Goal: Task Accomplishment & Management: Manage account settings

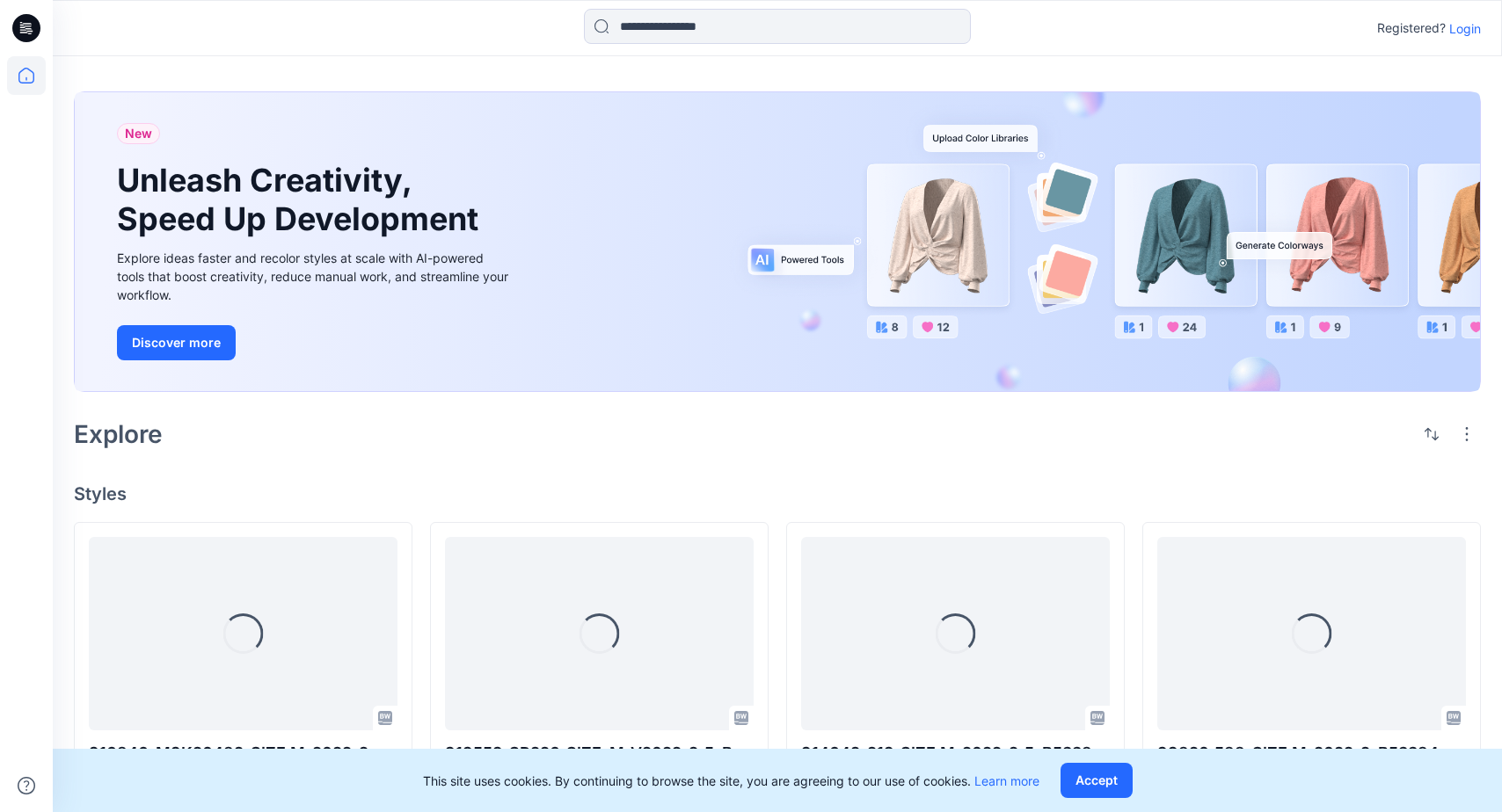
click at [1472, 22] on p "Login" at bounding box center [1465, 29] width 31 height 19
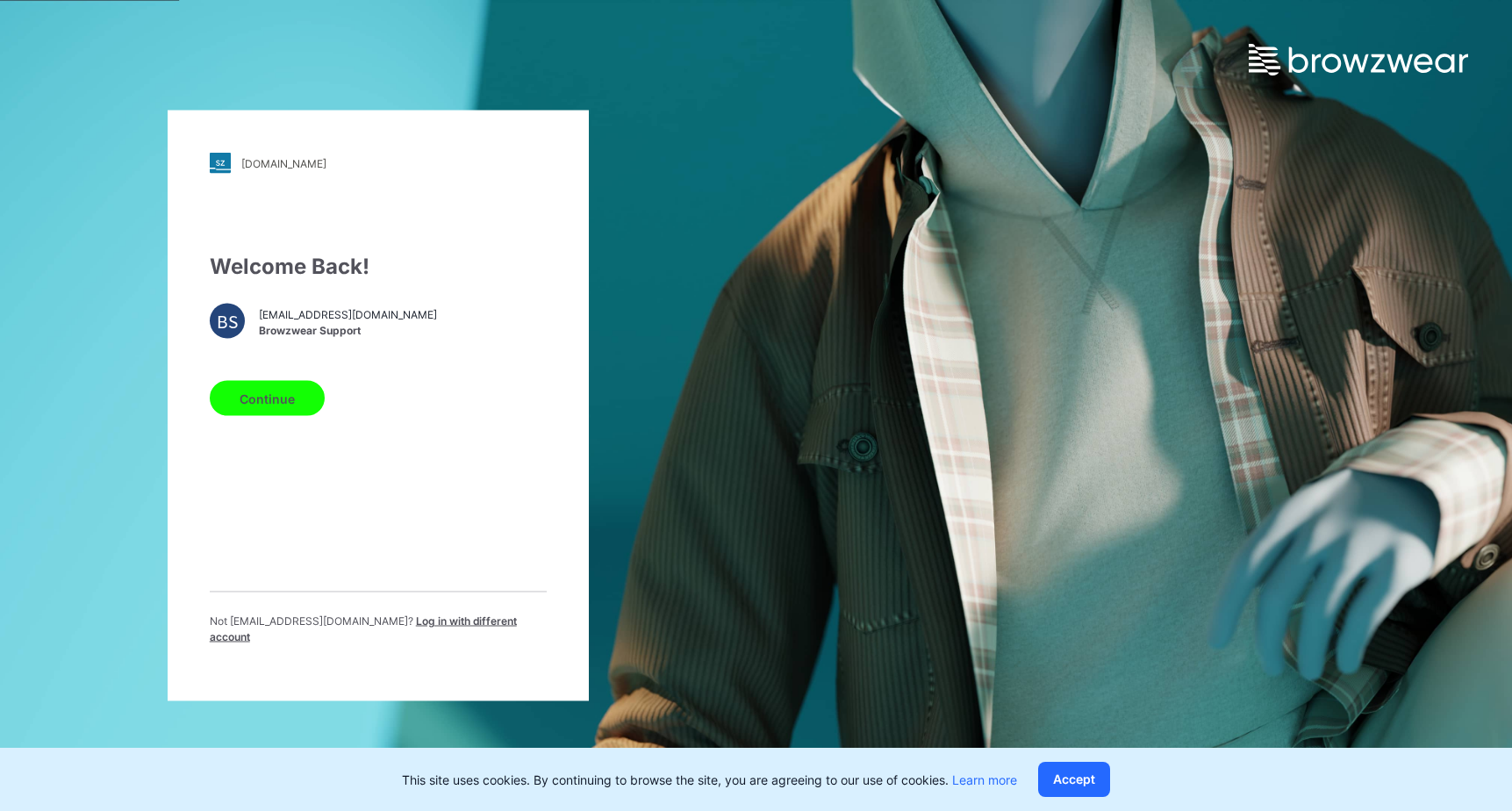
click at [245, 416] on button "Continue" at bounding box center [267, 399] width 115 height 35
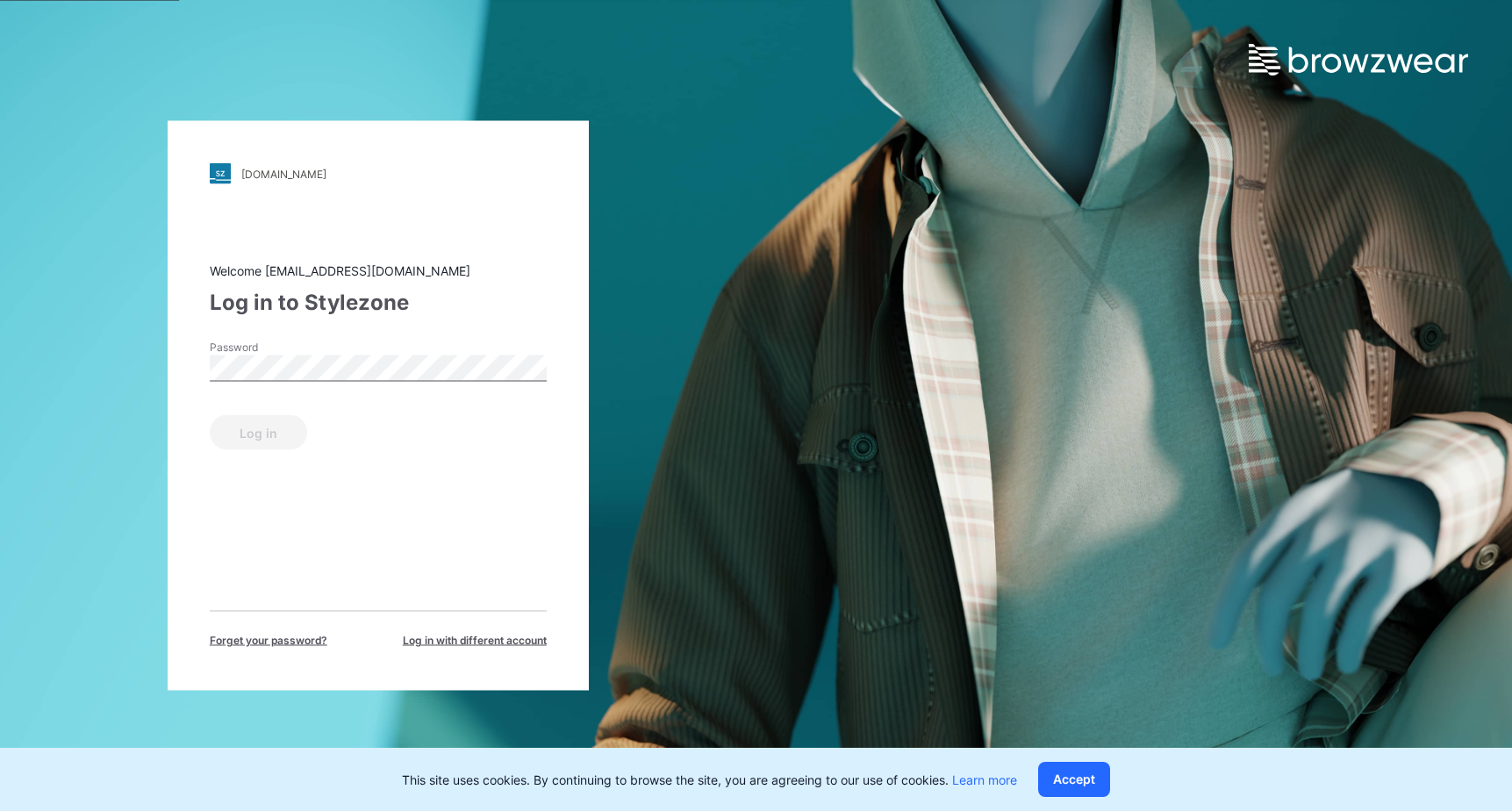
click at [374, 384] on div "Password" at bounding box center [378, 365] width 337 height 53
click at [995, 244] on div "[DOMAIN_NAME] Loading... Welcome [EMAIL_ADDRESS][DOMAIN_NAME] Log in to Stylezo…" at bounding box center [756, 405] width 1512 height 811
click at [277, 424] on button "Log in" at bounding box center [258, 433] width 97 height 35
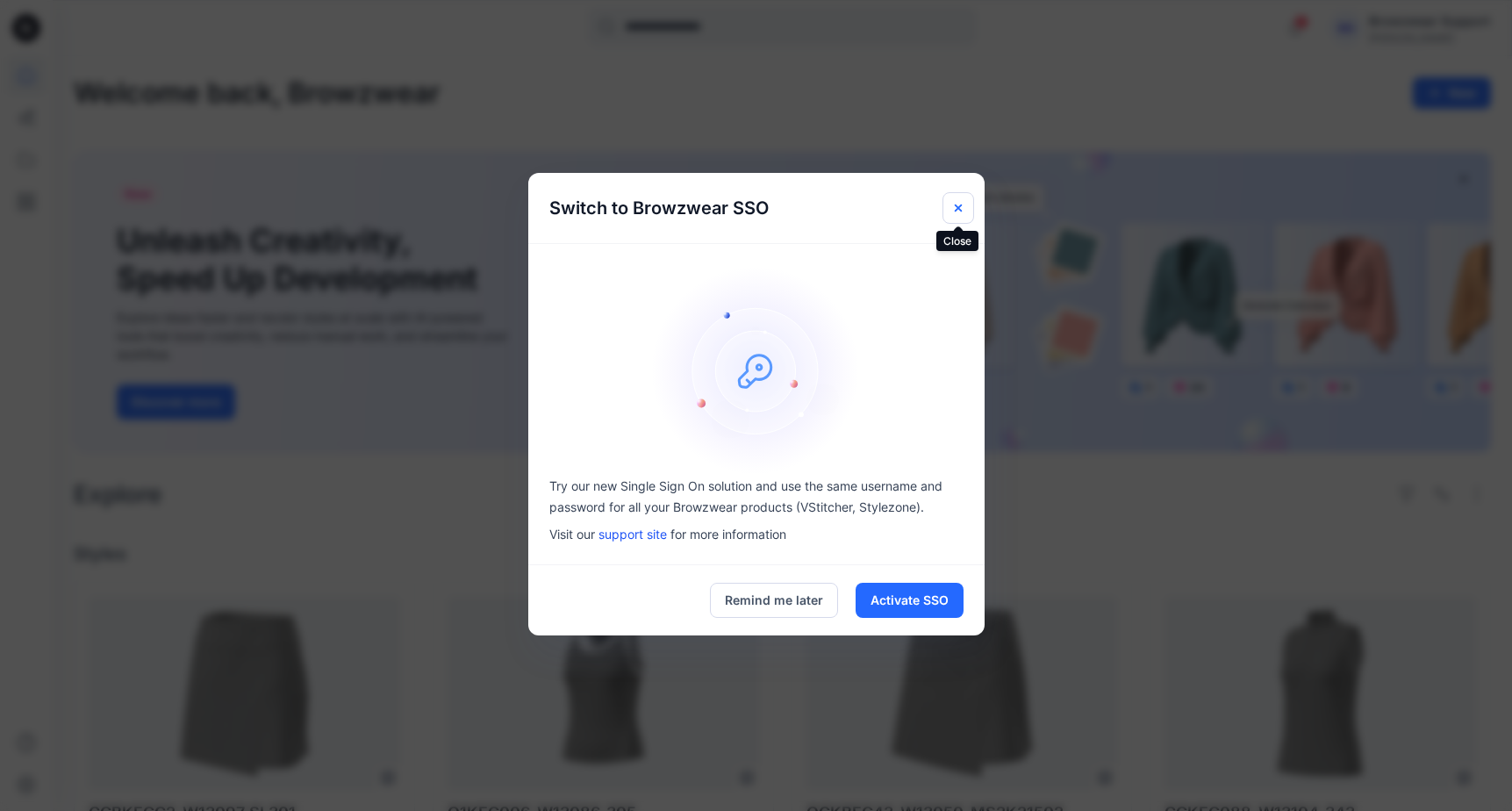
click at [957, 204] on icon "Close" at bounding box center [957, 207] width 14 height 14
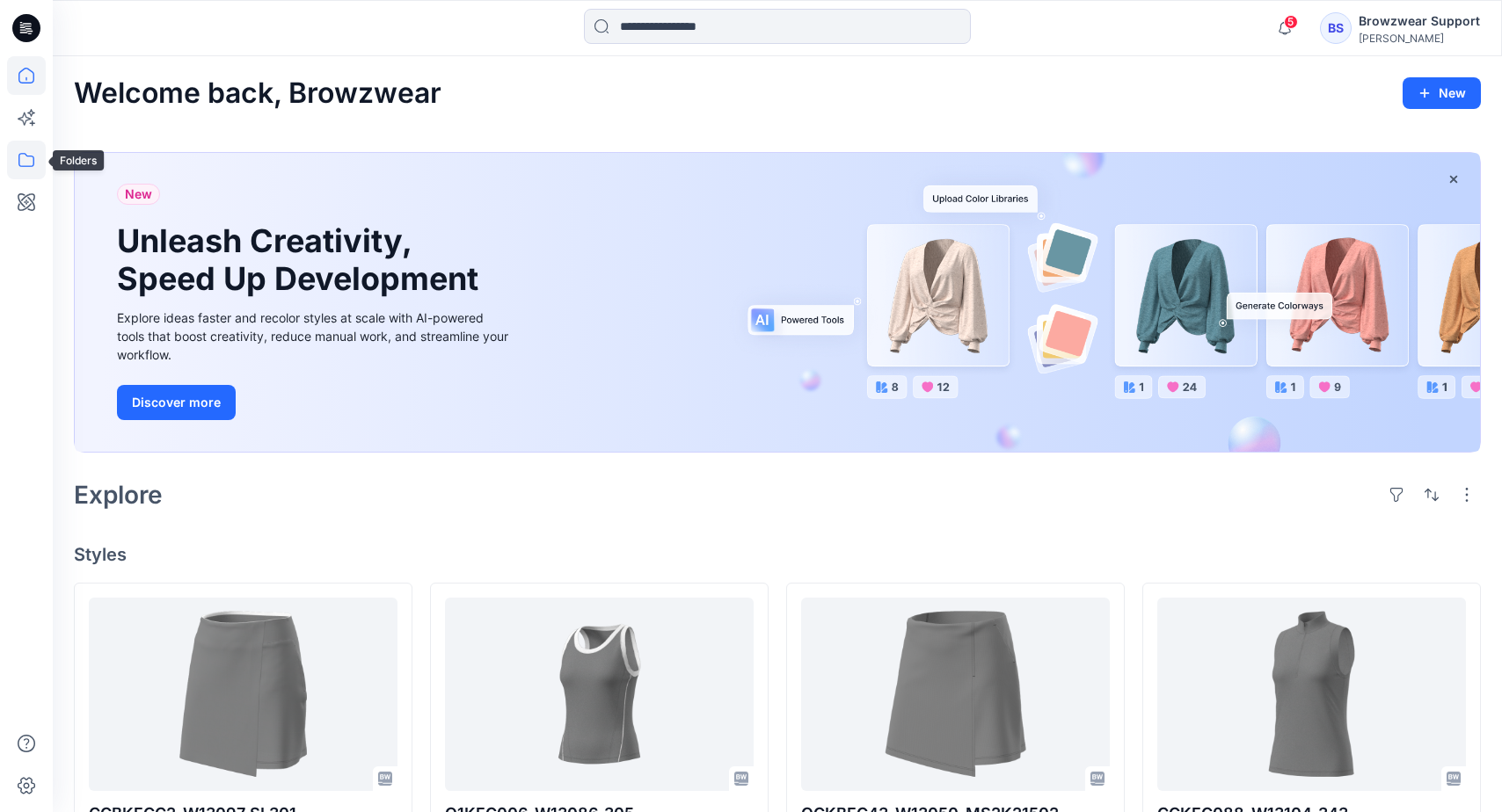
click at [31, 152] on icon at bounding box center [27, 160] width 39 height 39
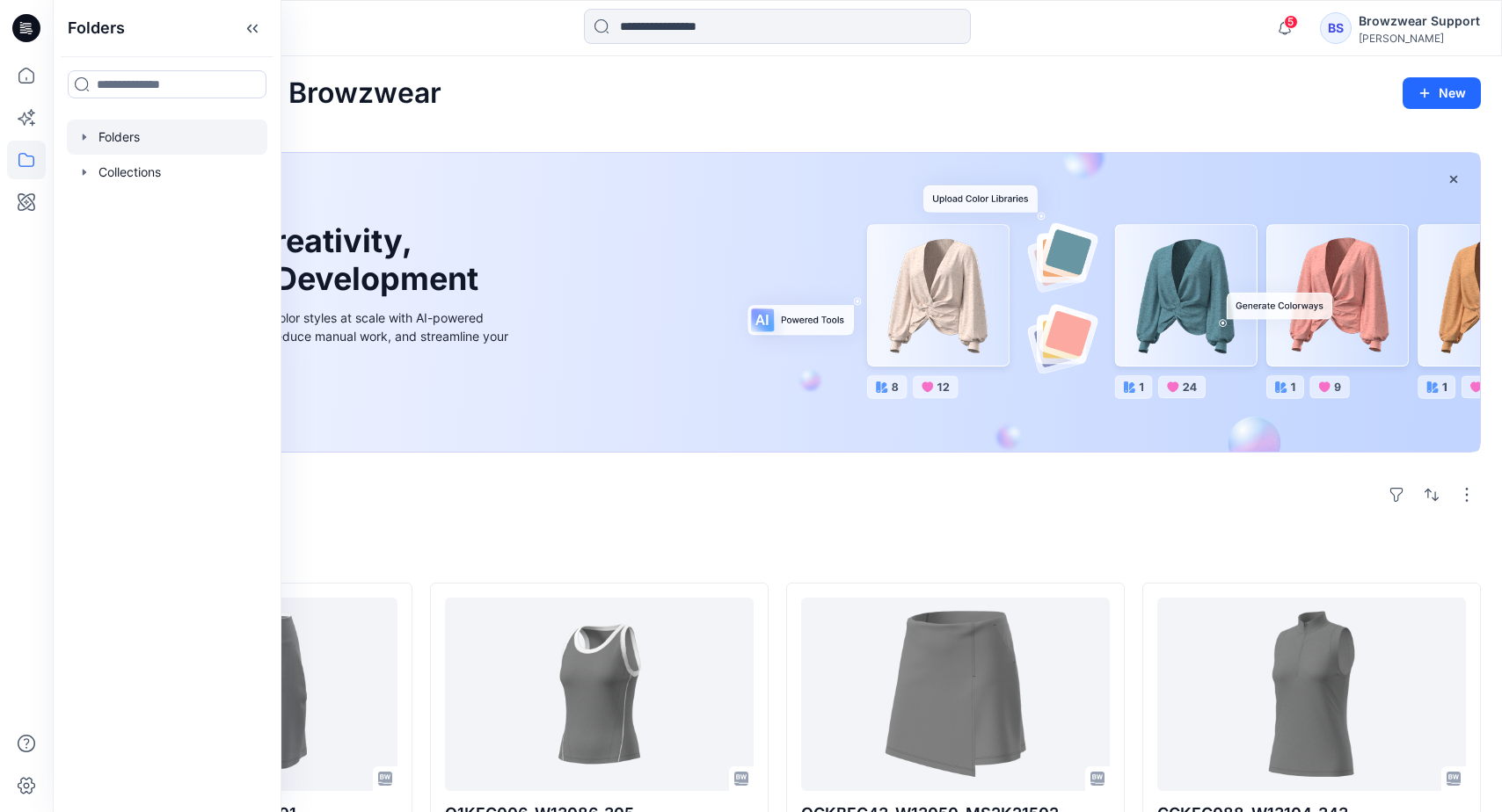
click at [88, 137] on icon "button" at bounding box center [84, 137] width 14 height 14
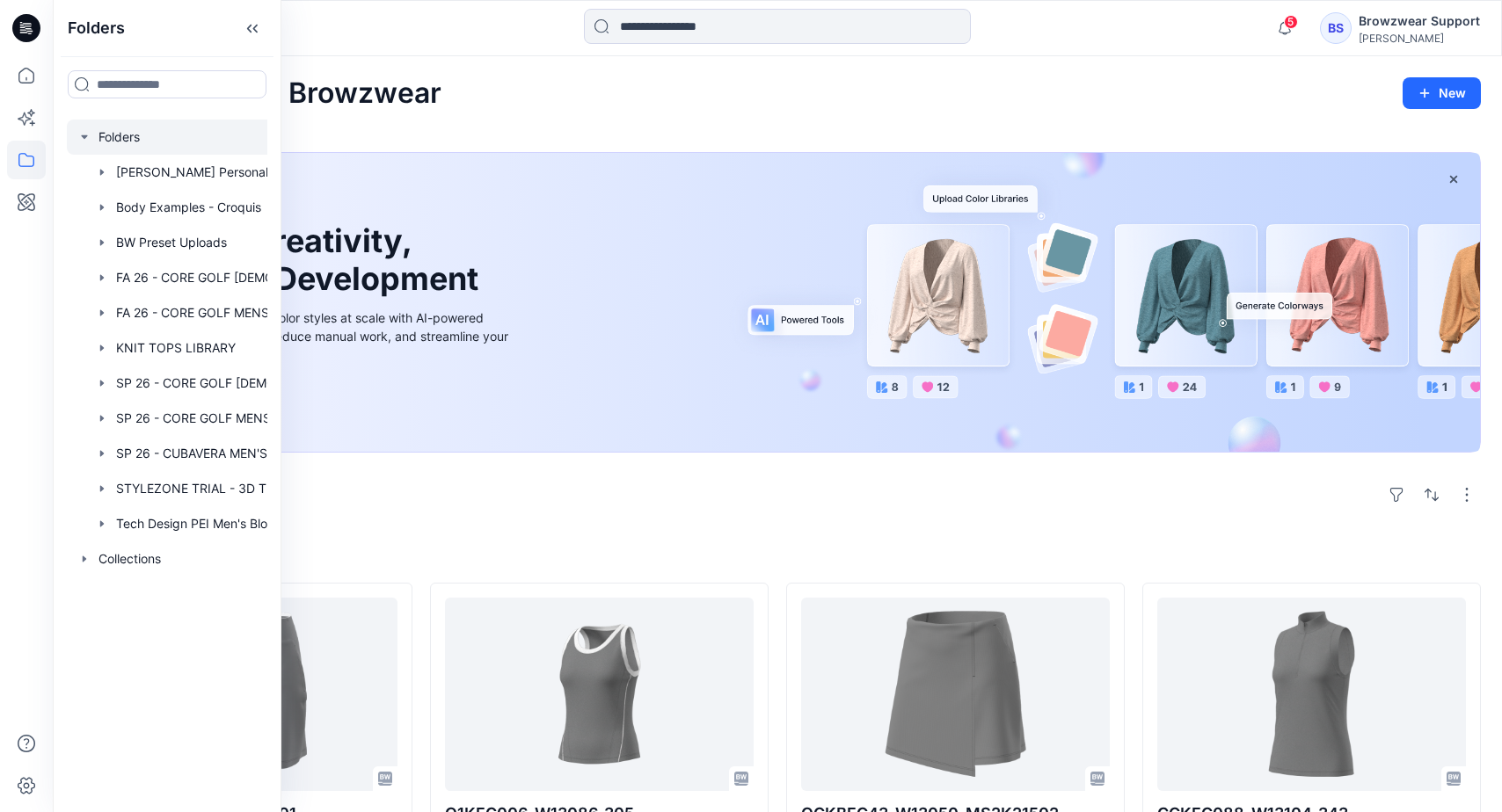
click at [81, 131] on icon "button" at bounding box center [84, 137] width 14 height 14
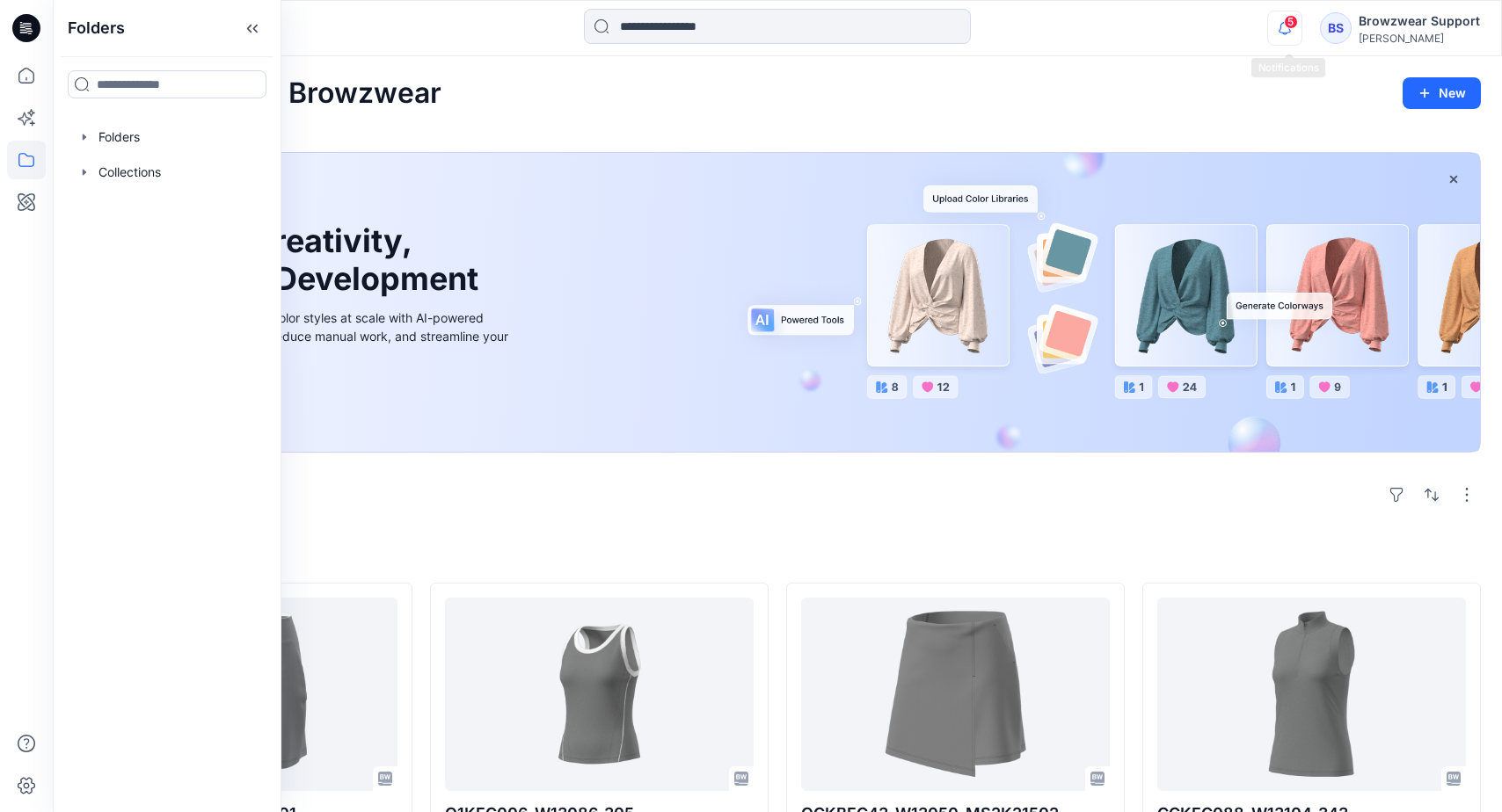
click at [1281, 25] on icon "button" at bounding box center [1284, 28] width 33 height 35
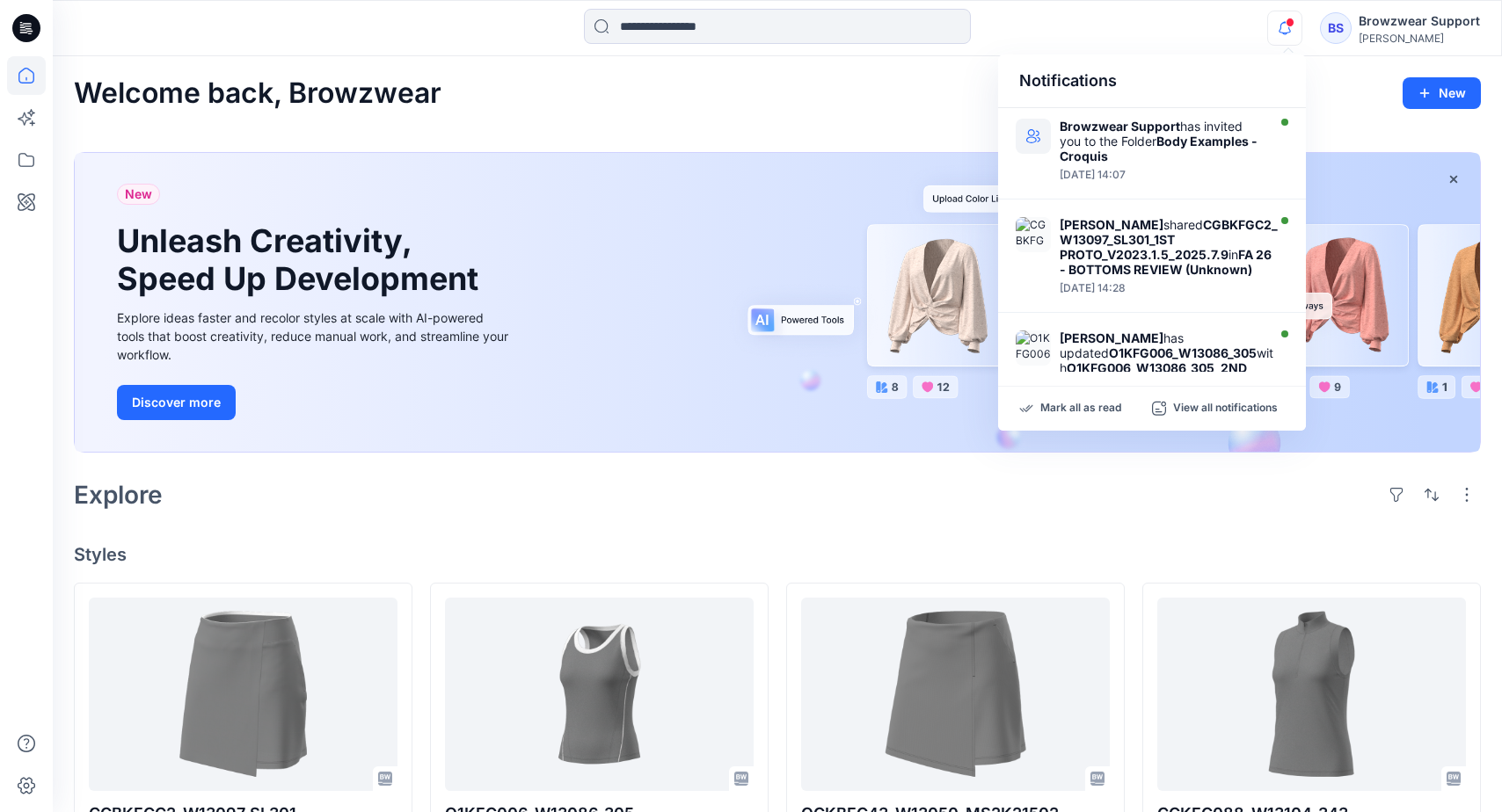
click at [828, 92] on div "Welcome back, Browzwear New" at bounding box center [777, 94] width 1407 height 32
